Goal: Find specific page/section: Find specific page/section

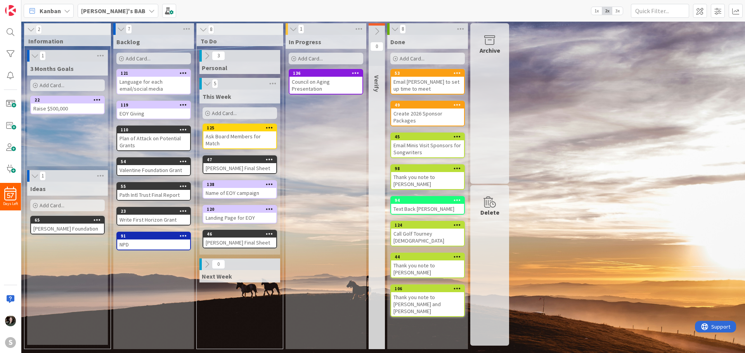
click at [141, 242] on div "NPD" at bounding box center [153, 245] width 73 height 10
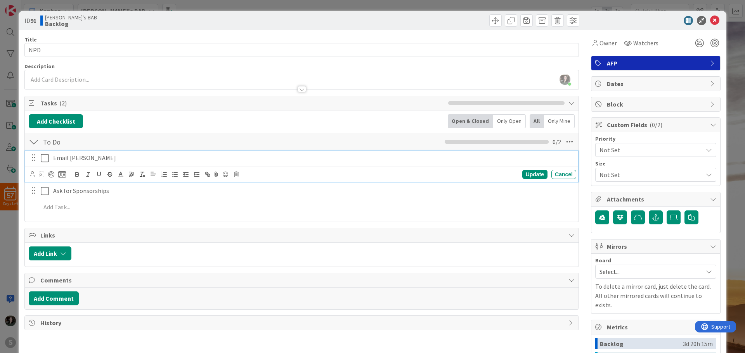
click at [44, 161] on icon at bounding box center [45, 158] width 8 height 9
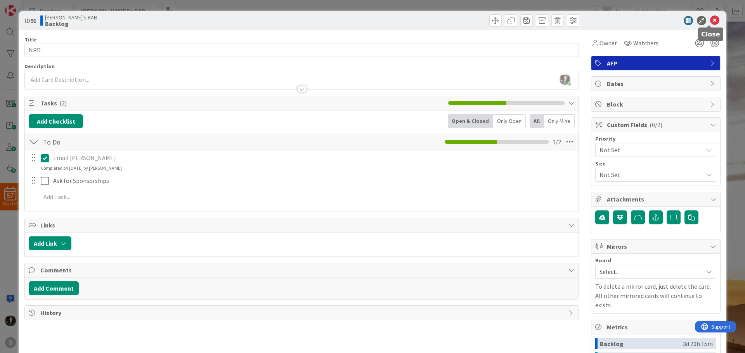
click at [496, 21] on icon at bounding box center [714, 20] width 9 height 9
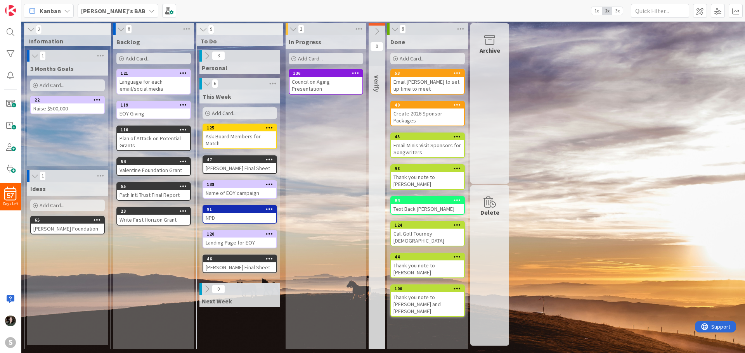
click at [229, 65] on div "Personal" at bounding box center [239, 68] width 81 height 12
click at [227, 69] on div "Personal" at bounding box center [239, 68] width 81 height 12
click at [204, 57] on div "3" at bounding box center [239, 56] width 81 height 12
click at [205, 56] on icon at bounding box center [206, 56] width 9 height 9
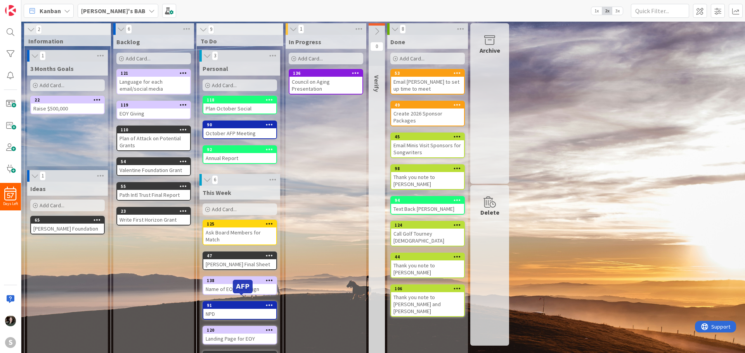
scroll to position [3, 0]
